Goal: Transaction & Acquisition: Purchase product/service

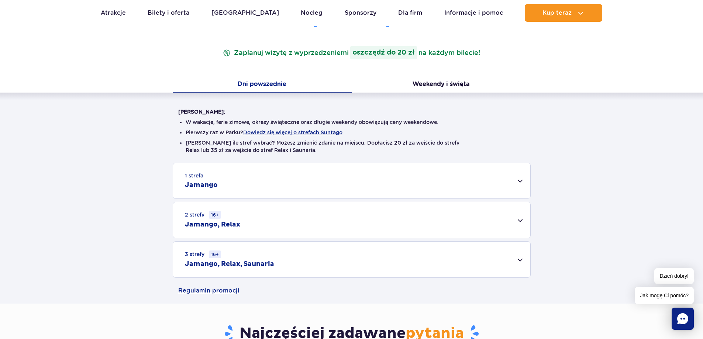
scroll to position [111, 0]
click at [518, 180] on div "1 strefa Jamango" at bounding box center [351, 180] width 357 height 35
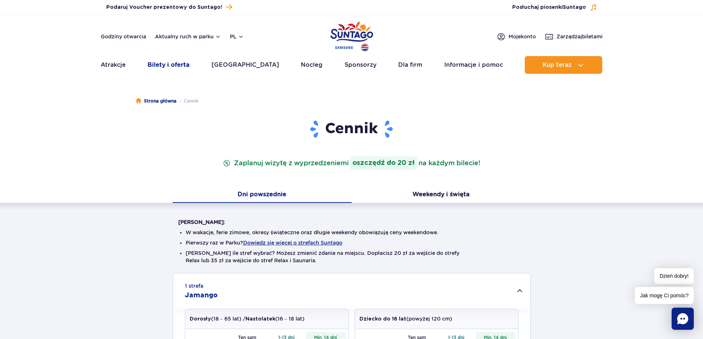
scroll to position [0, 0]
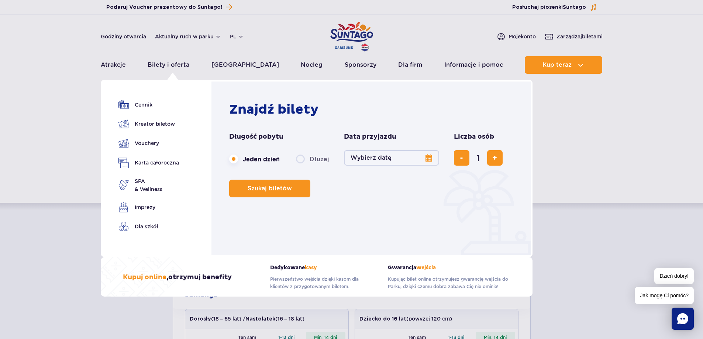
click at [413, 158] on button "Wybierz datę" at bounding box center [391, 158] width 95 height 16
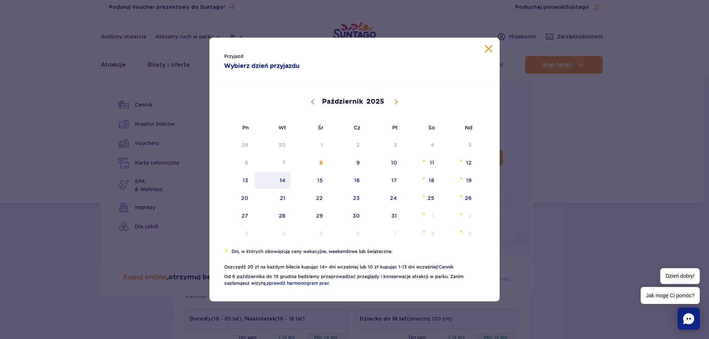
click at [287, 181] on span "14" at bounding box center [272, 180] width 37 height 17
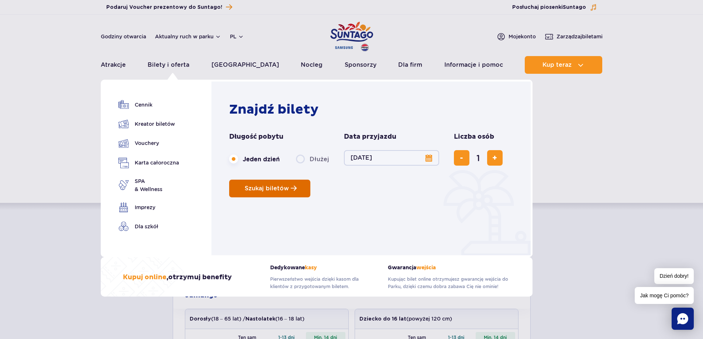
click at [273, 186] on span "Szukaj biletów" at bounding box center [267, 188] width 44 height 7
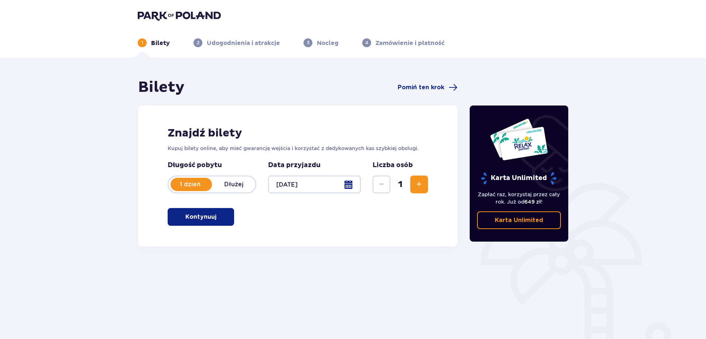
click at [421, 188] on span "Zwiększ" at bounding box center [419, 184] width 9 height 9
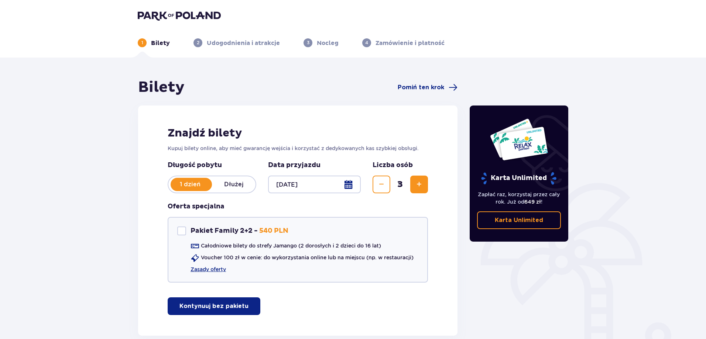
click at [380, 183] on span "Zmniejsz" at bounding box center [381, 184] width 9 height 9
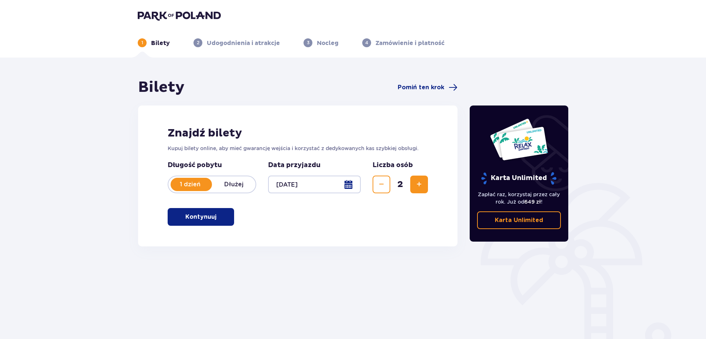
click at [420, 184] on span "Zwiększ" at bounding box center [419, 184] width 9 height 9
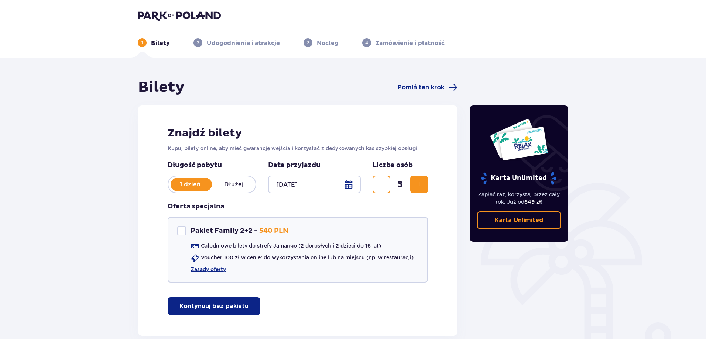
click at [228, 308] on p "Kontynuuj bez pakietu" at bounding box center [213, 306] width 69 height 8
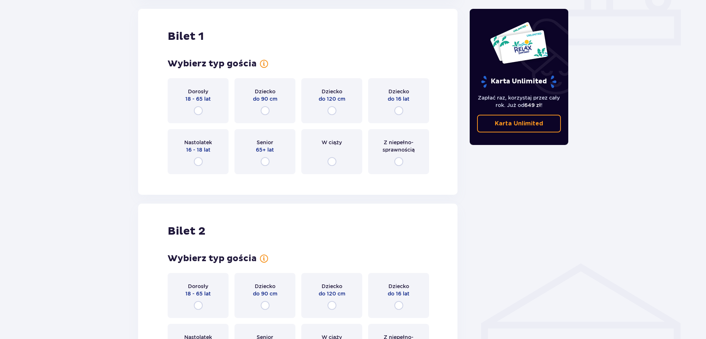
click at [401, 113] on input "radio" at bounding box center [398, 110] width 9 height 9
radio input "true"
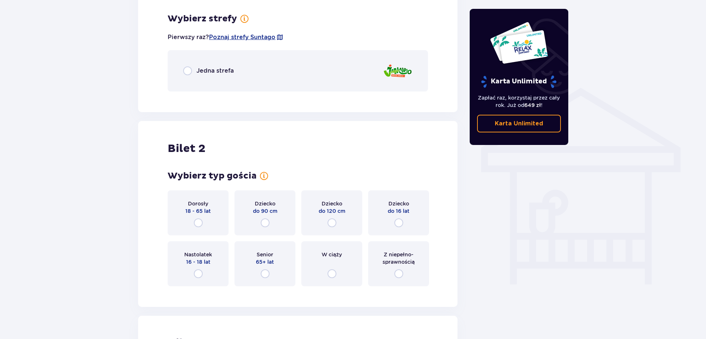
scroll to position [516, 0]
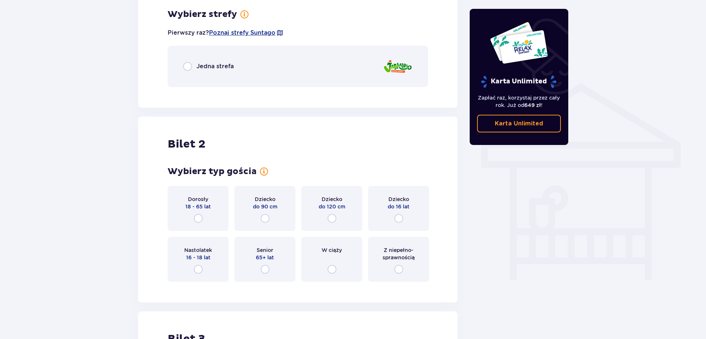
click at [395, 216] on input "radio" at bounding box center [398, 218] width 9 height 9
radio input "true"
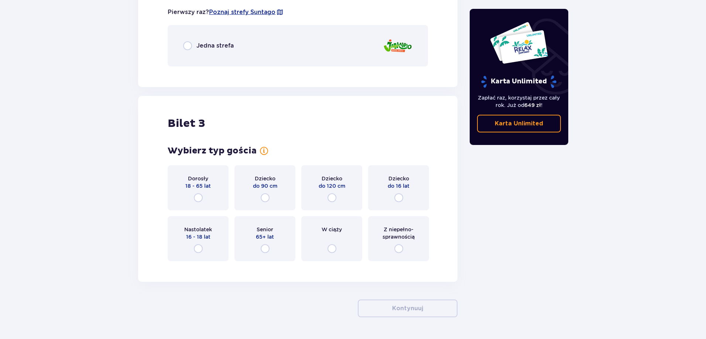
scroll to position [841, 0]
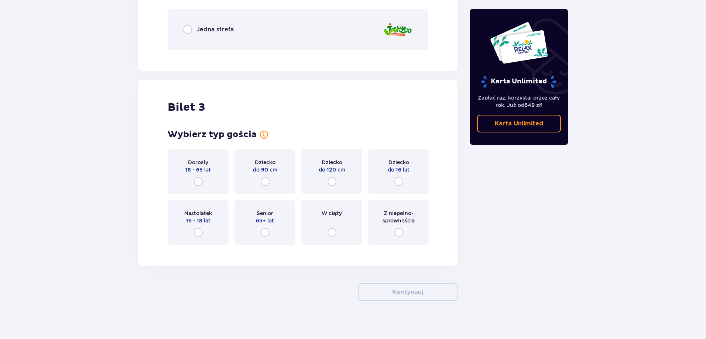
click at [199, 180] on input "radio" at bounding box center [198, 181] width 9 height 9
radio input "true"
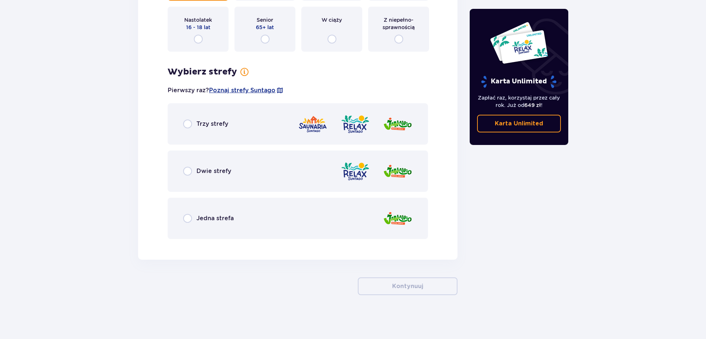
scroll to position [1035, 0]
click at [187, 125] on input "radio" at bounding box center [187, 123] width 9 height 9
radio input "true"
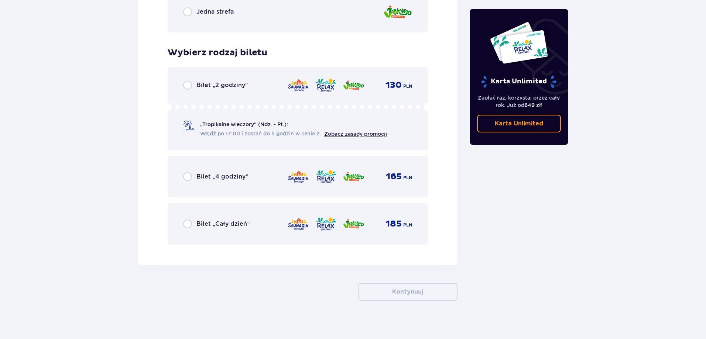
scroll to position [1247, 0]
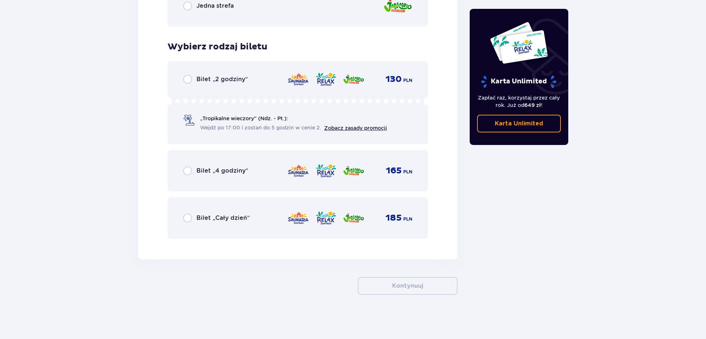
click at [188, 216] on input "radio" at bounding box center [187, 218] width 9 height 9
radio input "true"
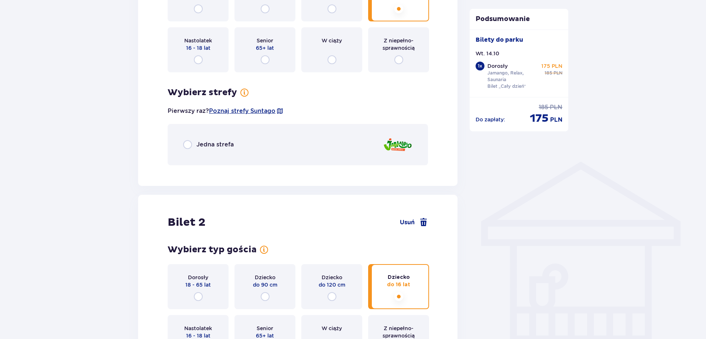
scroll to position [447, 0]
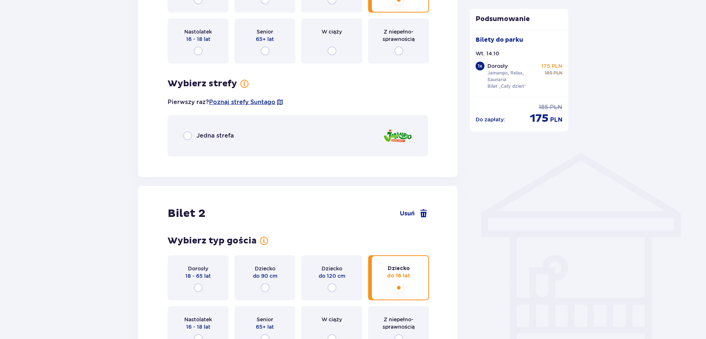
click at [188, 139] on input "radio" at bounding box center [187, 135] width 9 height 9
radio input "true"
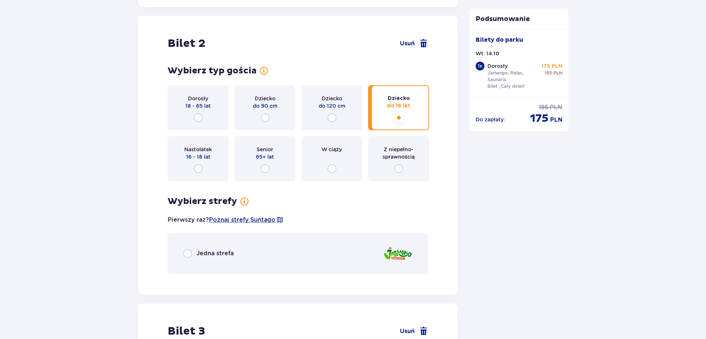
scroll to position [831, 0]
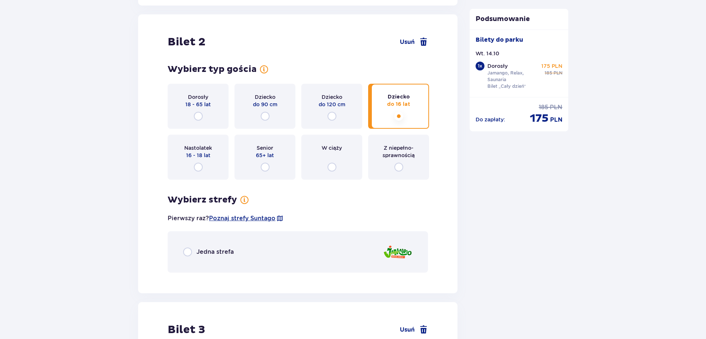
click at [188, 251] on input "radio" at bounding box center [187, 252] width 9 height 9
radio input "true"
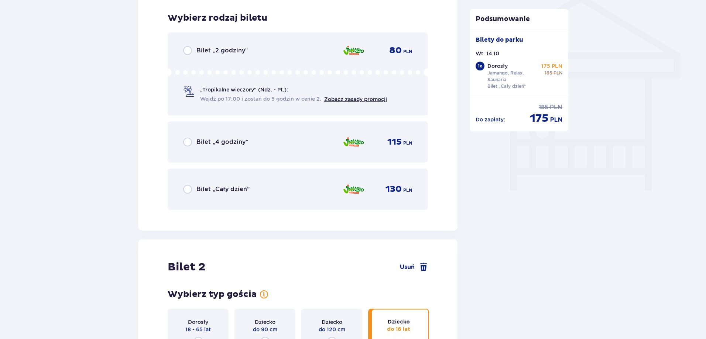
scroll to position [519, 0]
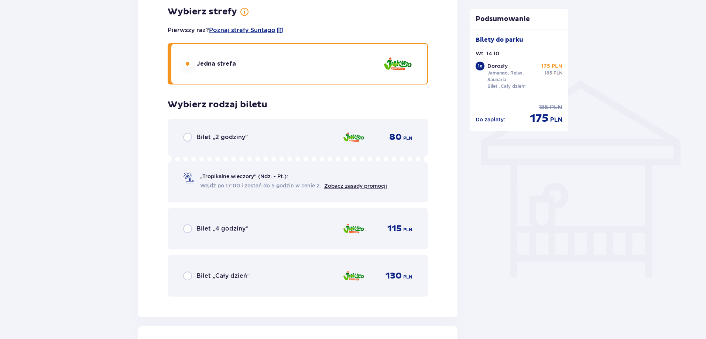
click at [191, 273] on input "radio" at bounding box center [187, 276] width 9 height 9
radio input "true"
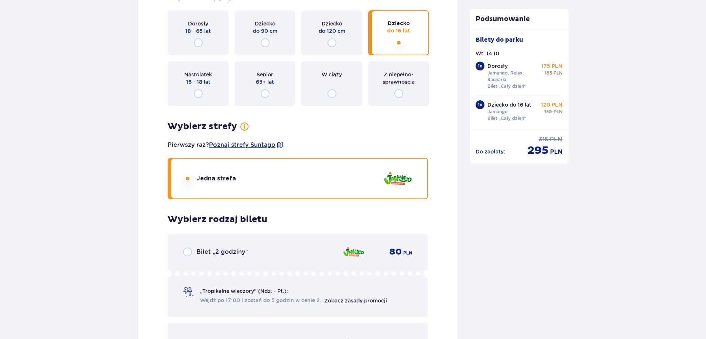
scroll to position [1021, 0]
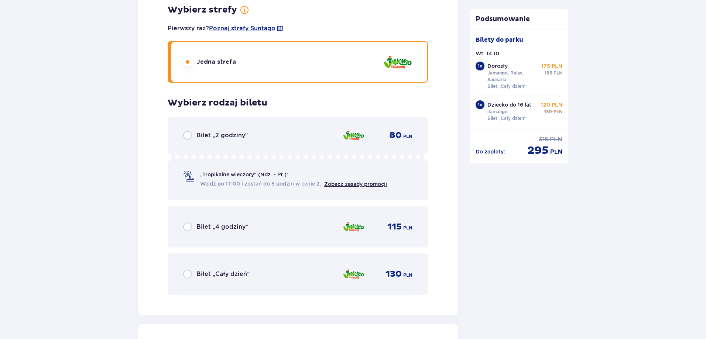
click at [187, 273] on input "radio" at bounding box center [187, 274] width 9 height 9
radio input "true"
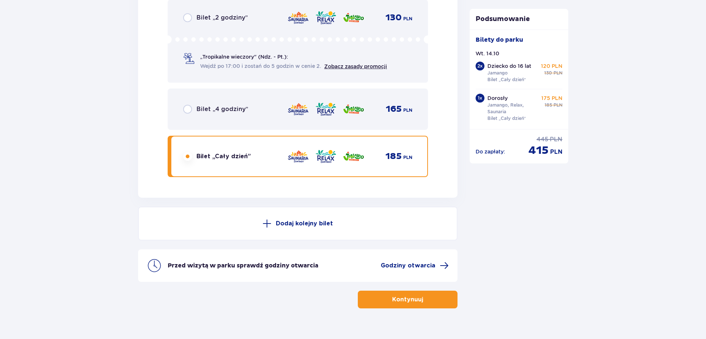
scroll to position [1747, 0]
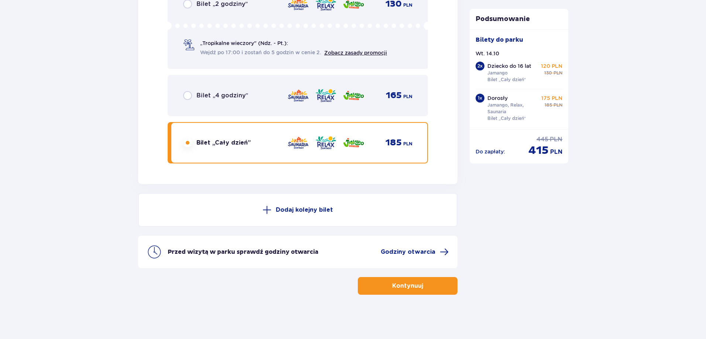
click at [427, 289] on span "button" at bounding box center [424, 286] width 9 height 9
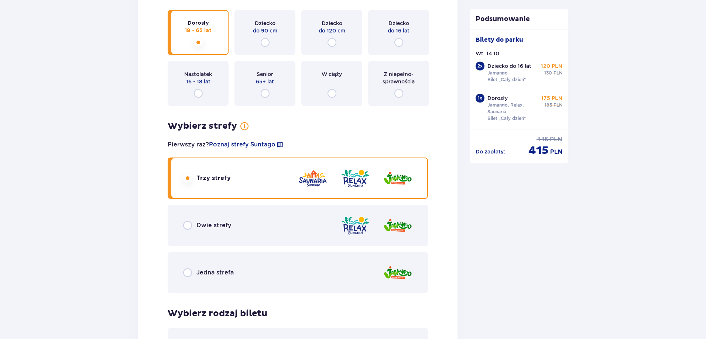
scroll to position [941, 0]
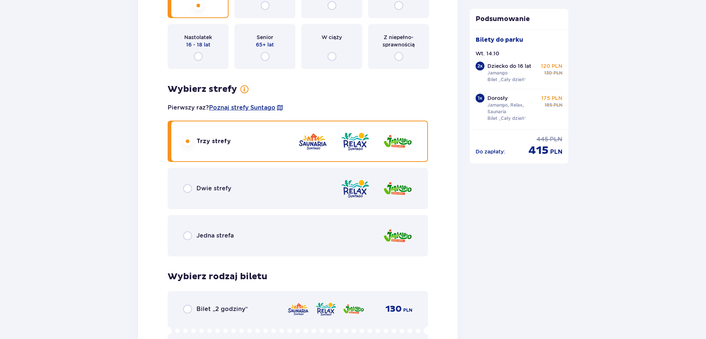
click at [188, 236] on input "radio" at bounding box center [187, 235] width 9 height 9
radio input "true"
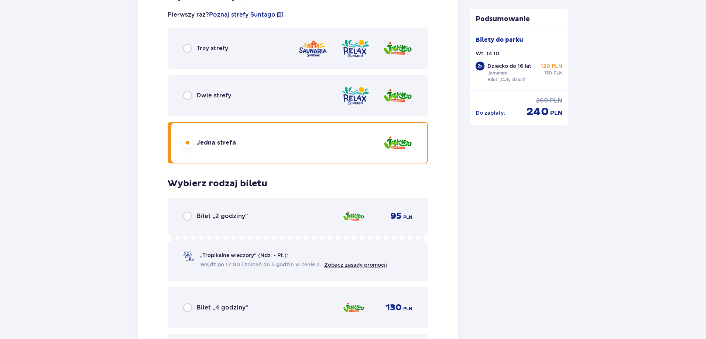
scroll to position [1118, 0]
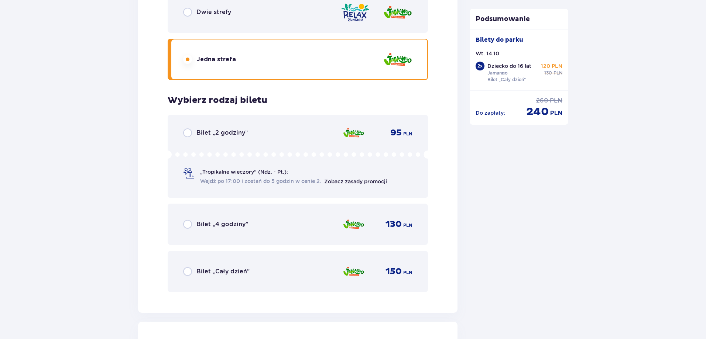
click at [186, 271] on input "radio" at bounding box center [187, 271] width 9 height 9
radio input "true"
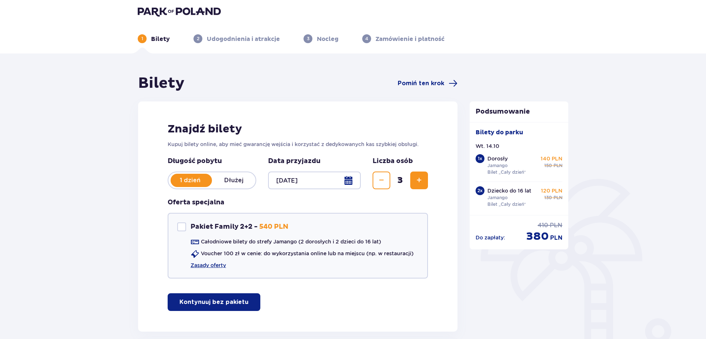
scroll to position [0, 0]
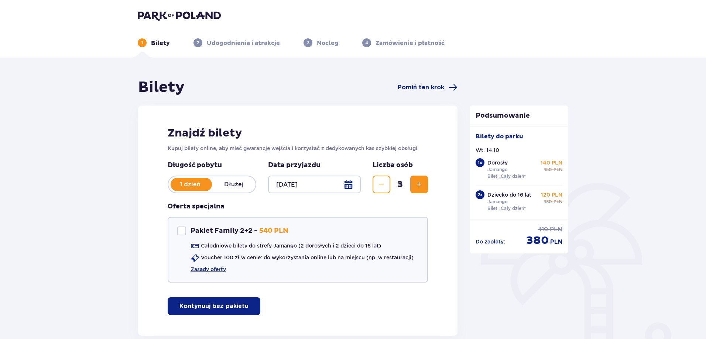
click at [419, 182] on span "Zwiększ" at bounding box center [419, 184] width 9 height 9
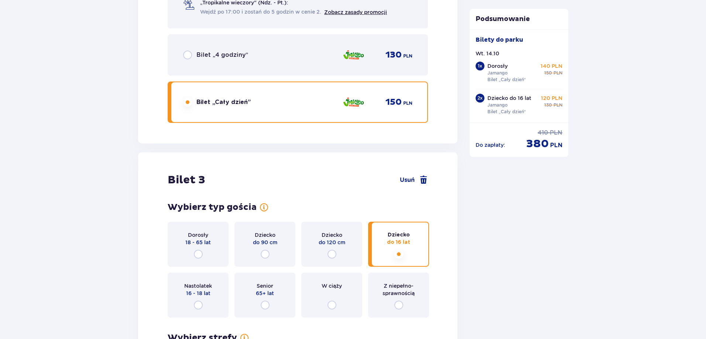
scroll to position [1313, 0]
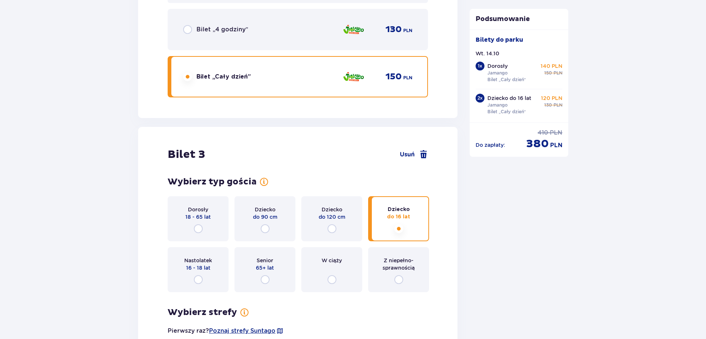
click at [199, 226] on input "radio" at bounding box center [198, 228] width 9 height 9
radio input "true"
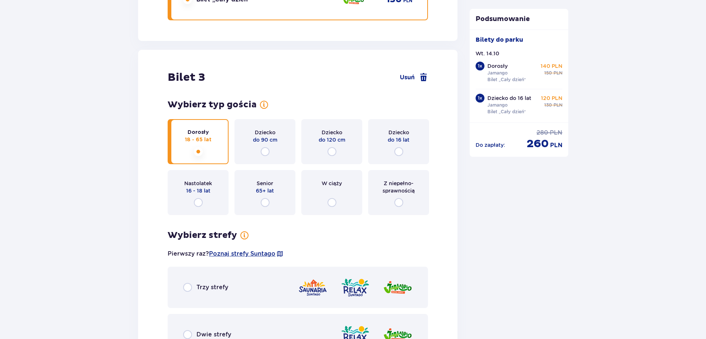
scroll to position [1389, 0]
click at [400, 147] on div "Dziecko do 16 lat" at bounding box center [398, 142] width 61 height 45
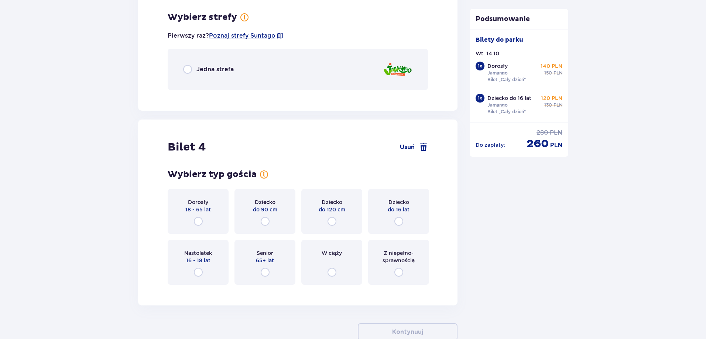
scroll to position [1611, 0]
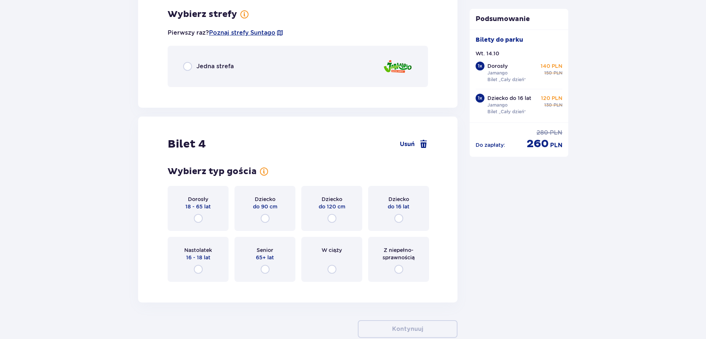
click at [186, 70] on input "radio" at bounding box center [187, 66] width 9 height 9
radio input "true"
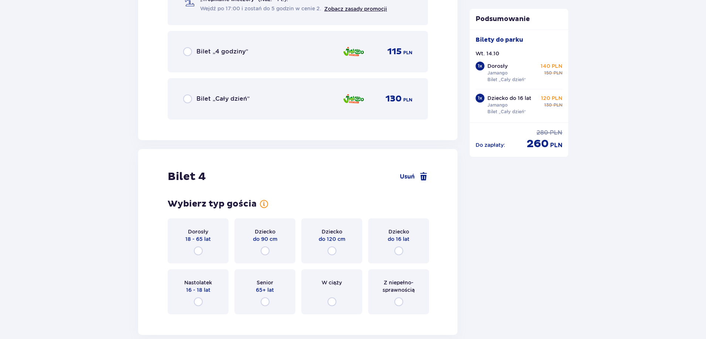
scroll to position [1852, 0]
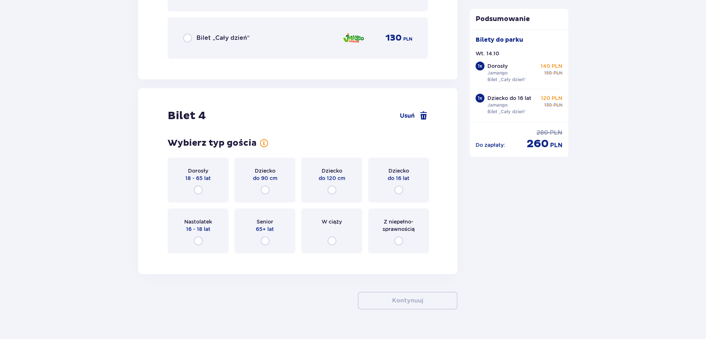
click at [198, 188] on input "radio" at bounding box center [198, 190] width 9 height 9
radio input "true"
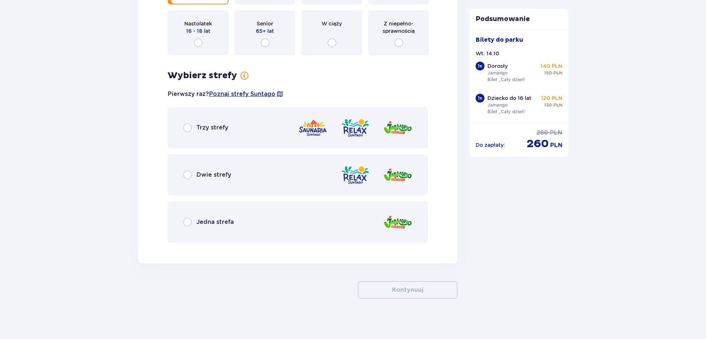
scroll to position [2054, 0]
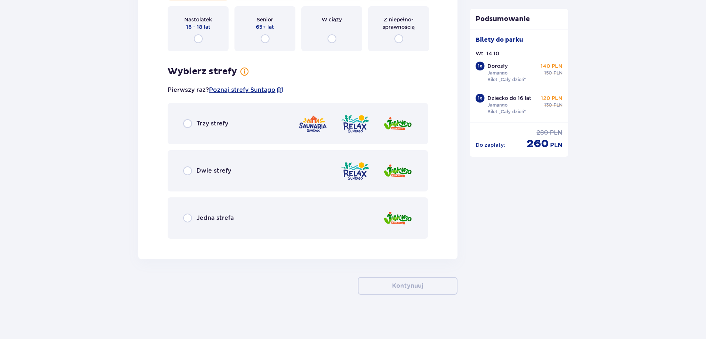
click at [187, 219] on input "radio" at bounding box center [187, 218] width 9 height 9
radio input "true"
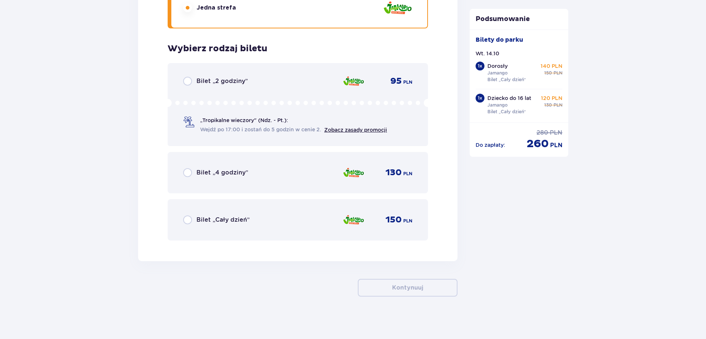
scroll to position [2266, 0]
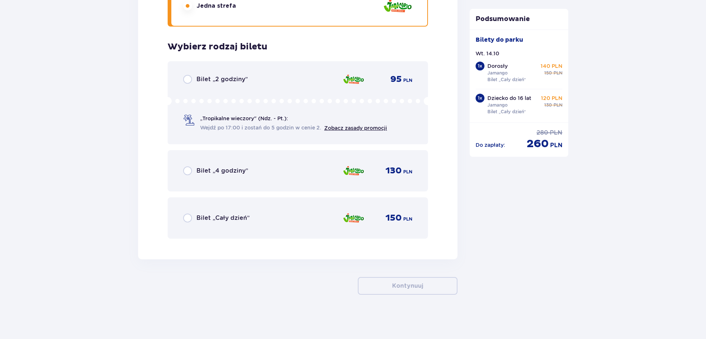
click at [187, 219] on input "radio" at bounding box center [187, 218] width 9 height 9
radio input "true"
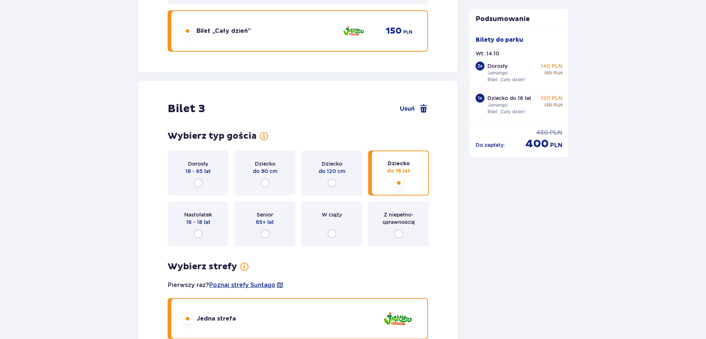
scroll to position [1381, 0]
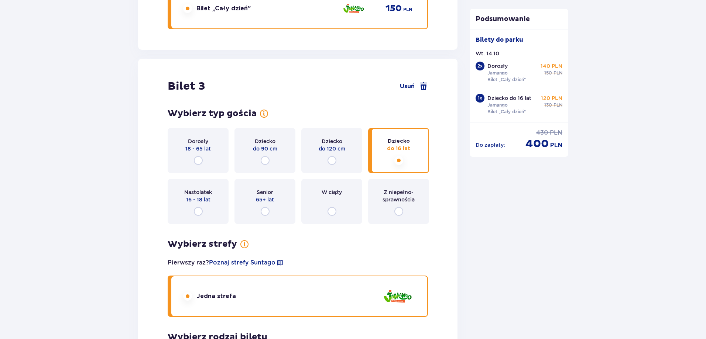
click at [198, 160] on input "radio" at bounding box center [198, 160] width 9 height 9
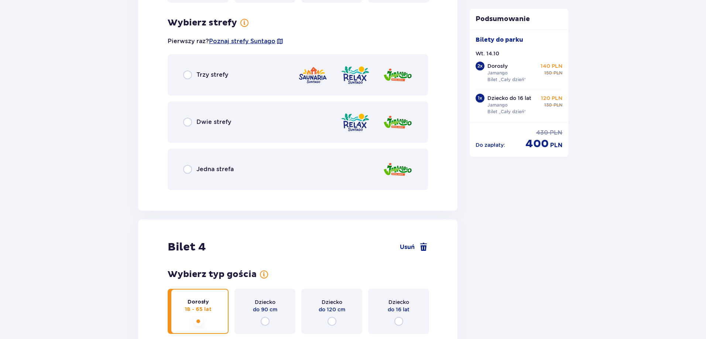
scroll to position [1611, 0]
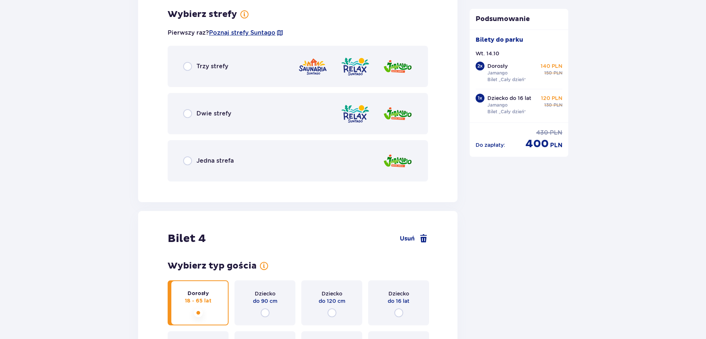
click at [188, 158] on input "radio" at bounding box center [187, 161] width 9 height 9
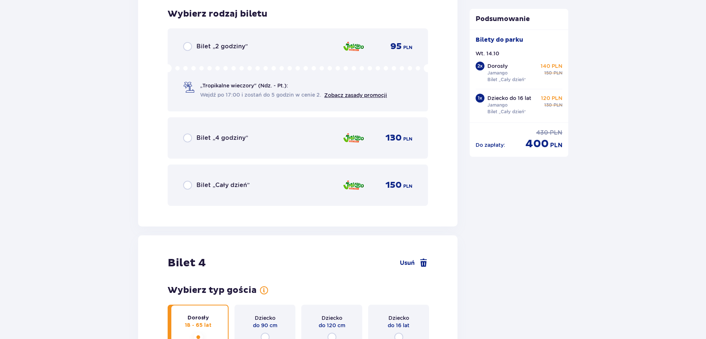
scroll to position [1798, 0]
click at [191, 184] on input "radio" at bounding box center [187, 185] width 9 height 9
radio input "true"
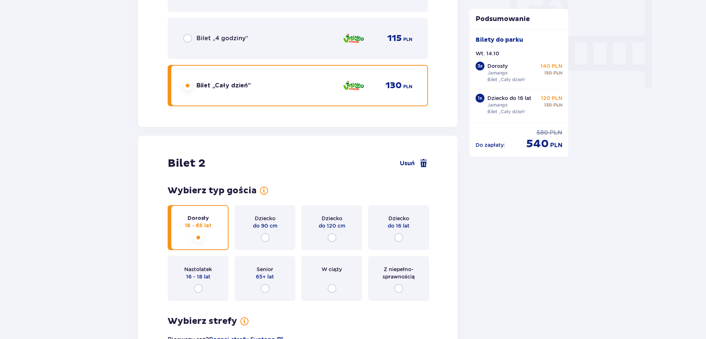
scroll to position [775, 0]
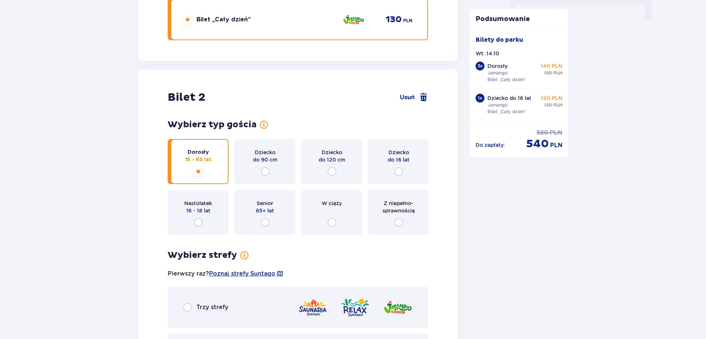
click at [398, 172] on input "radio" at bounding box center [398, 171] width 9 height 9
radio input "true"
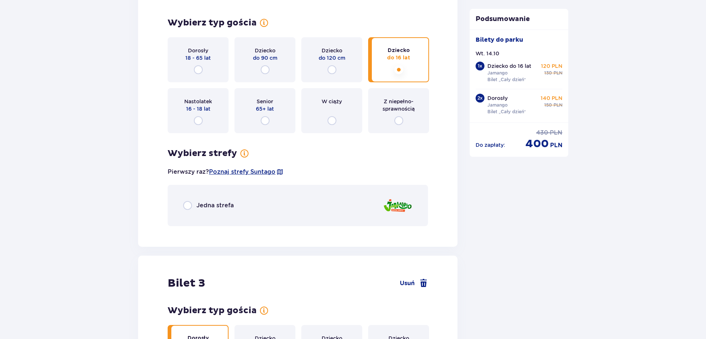
scroll to position [795, 0]
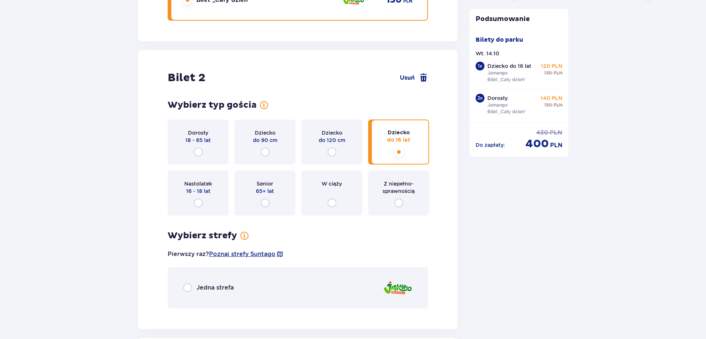
click at [188, 289] on input "radio" at bounding box center [187, 287] width 9 height 9
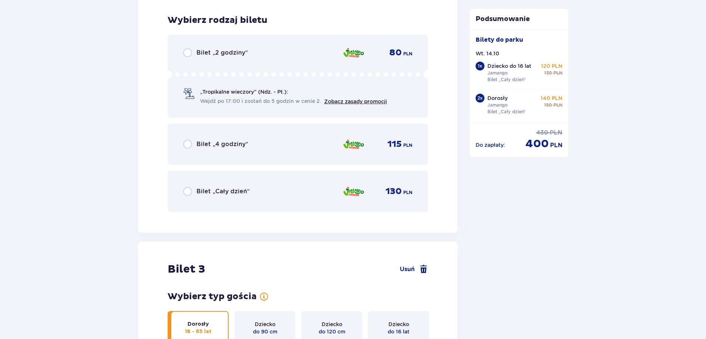
scroll to position [1109, 0]
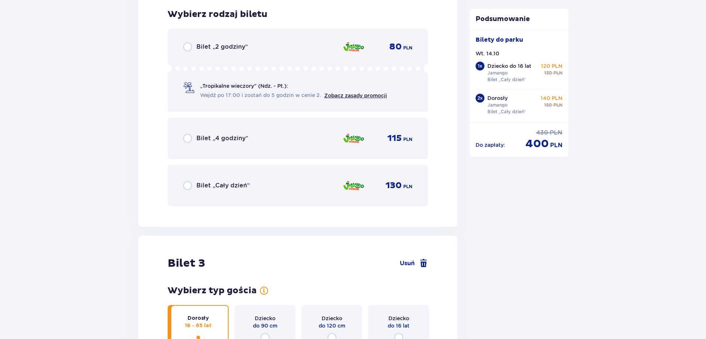
click at [186, 186] on input "radio" at bounding box center [187, 185] width 9 height 9
radio input "true"
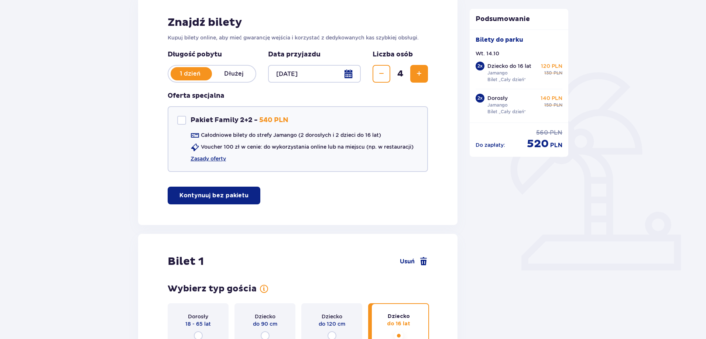
scroll to position [148, 0]
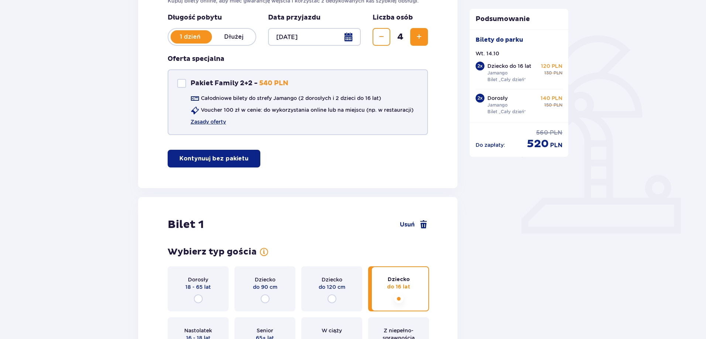
click at [179, 85] on div "Pakiet Family 2+2" at bounding box center [181, 83] width 9 height 9
checkbox input "true"
click at [209, 125] on link "Zasady oferty" at bounding box center [207, 121] width 35 height 7
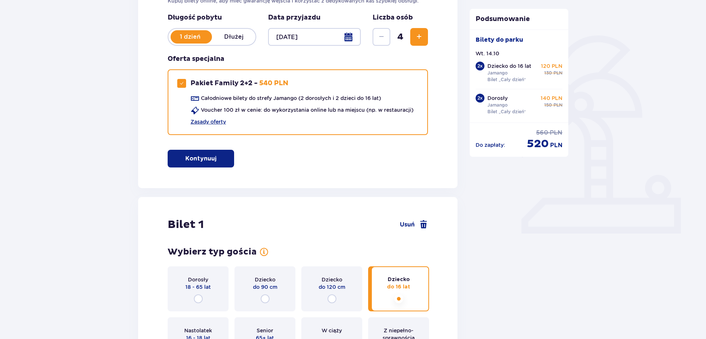
click at [193, 155] on p "Kontynuuj" at bounding box center [200, 159] width 31 height 8
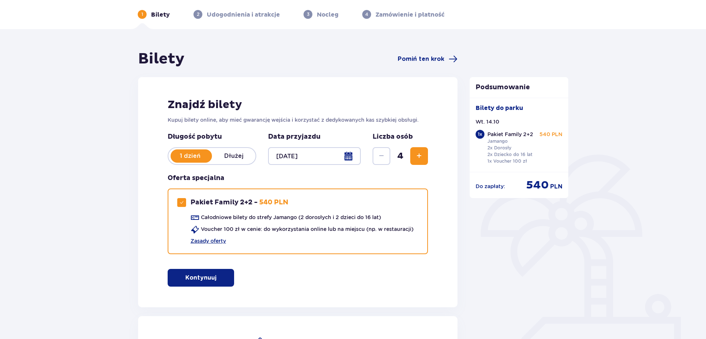
scroll to position [0, 0]
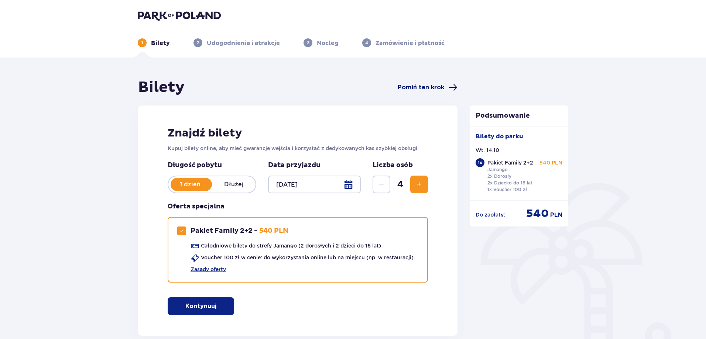
click at [432, 85] on span "Pomiń ten krok" at bounding box center [421, 87] width 47 height 8
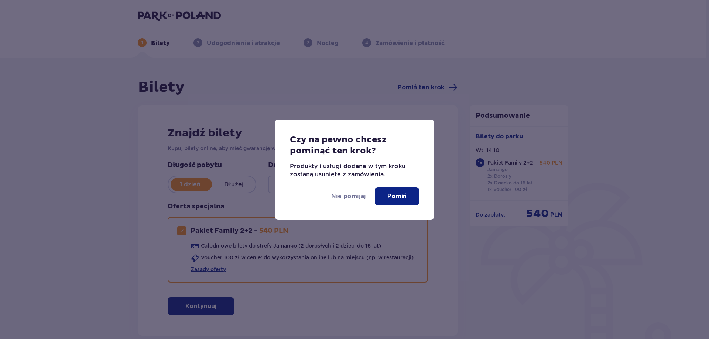
click at [398, 195] on p "Pomiń" at bounding box center [396, 196] width 19 height 8
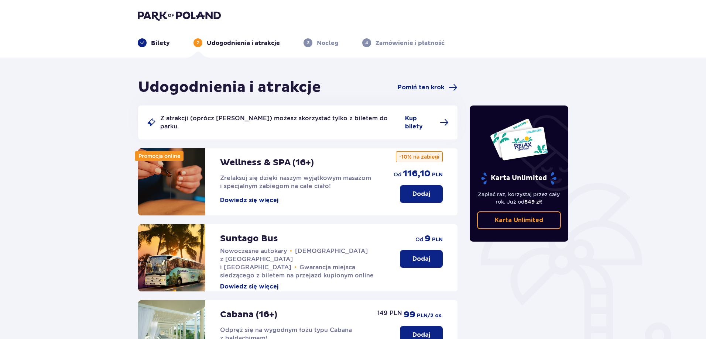
click at [153, 42] on p "Bilety" at bounding box center [160, 43] width 19 height 8
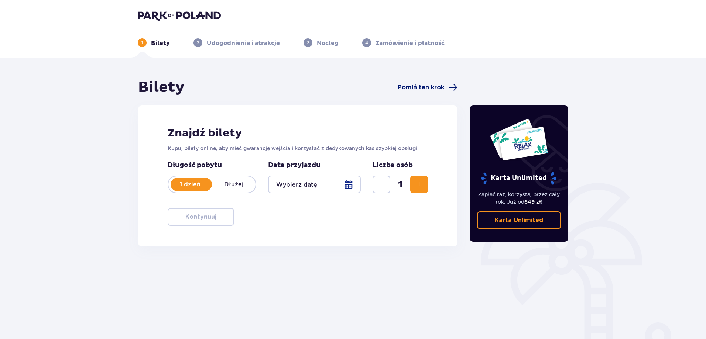
click at [415, 84] on span "Pomiń ten krok" at bounding box center [421, 87] width 47 height 8
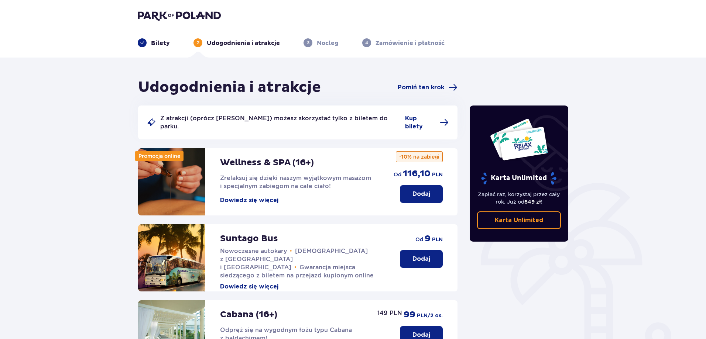
click at [164, 43] on p "Bilety" at bounding box center [160, 43] width 19 height 8
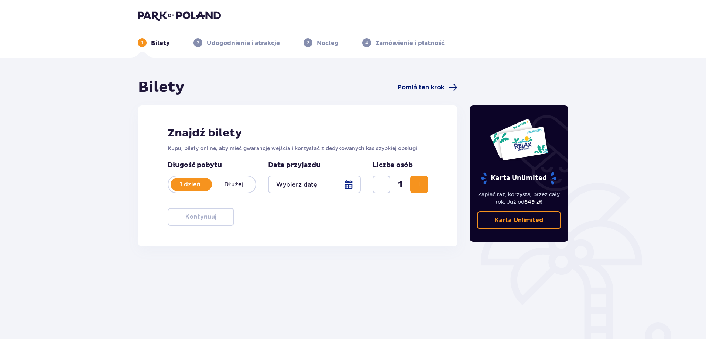
click at [429, 87] on span "Pomiń ten krok" at bounding box center [421, 87] width 47 height 8
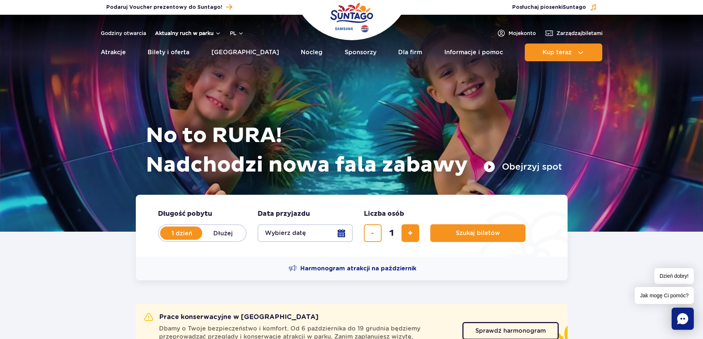
click at [202, 32] on button "Aktualny ruch w parku" at bounding box center [188, 33] width 66 height 6
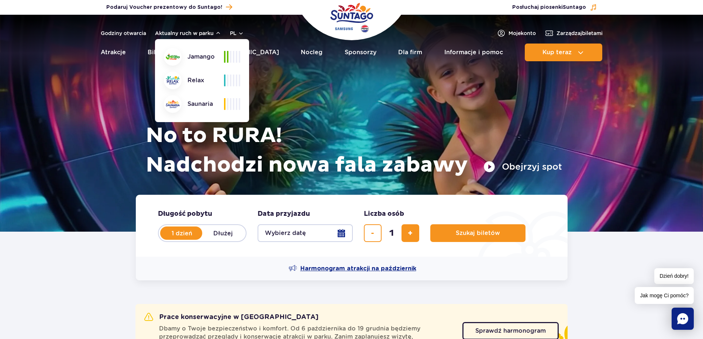
click at [375, 267] on span "Harmonogram atrakcji na październik" at bounding box center [358, 269] width 116 height 8
